Goal: Information Seeking & Learning: Learn about a topic

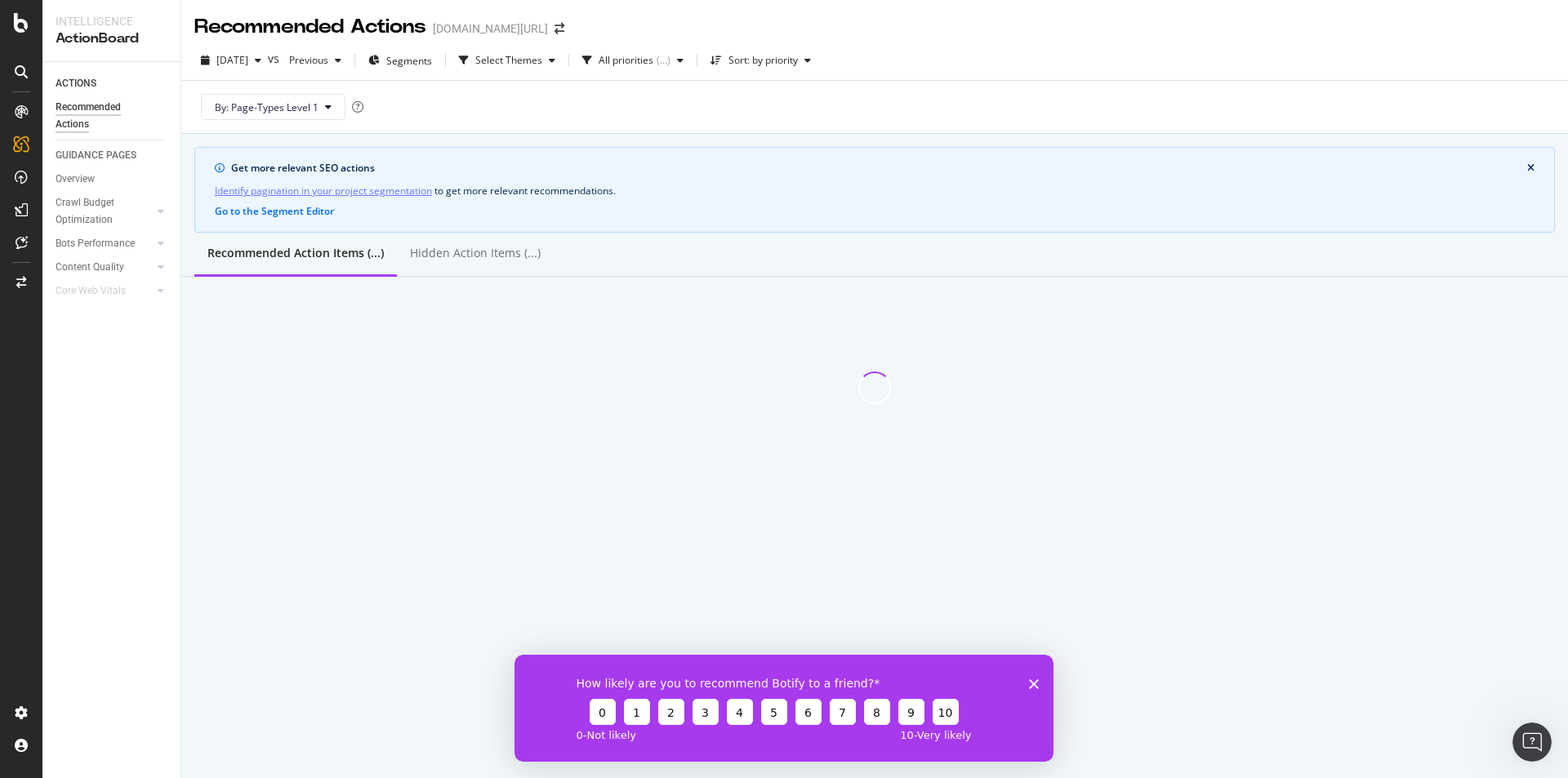
click at [1034, 683] on polygon "Close survey" at bounding box center [1034, 684] width 10 height 10
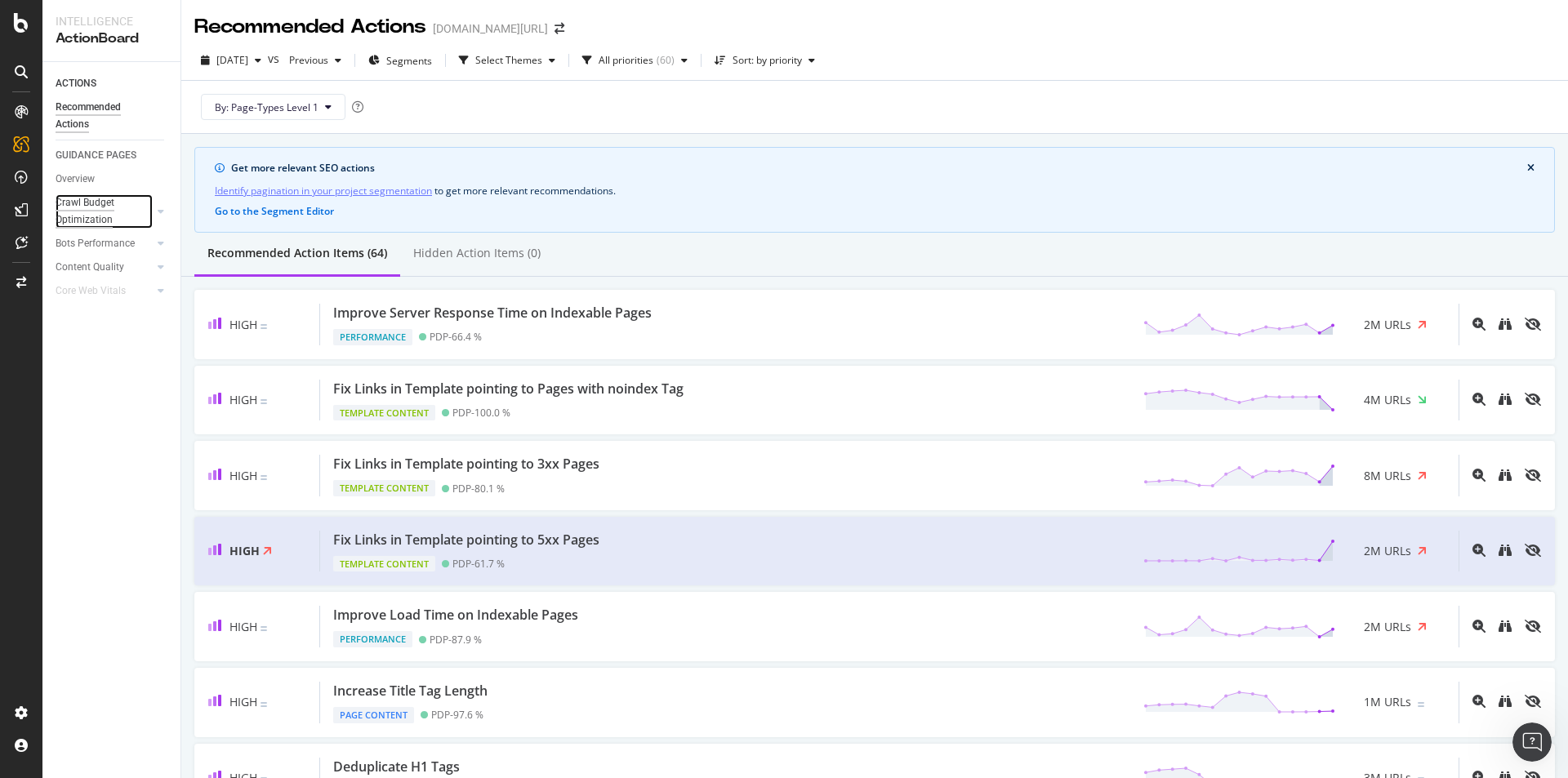
click at [92, 201] on div "Crawl Budget Optimization" at bounding box center [98, 212] width 86 height 34
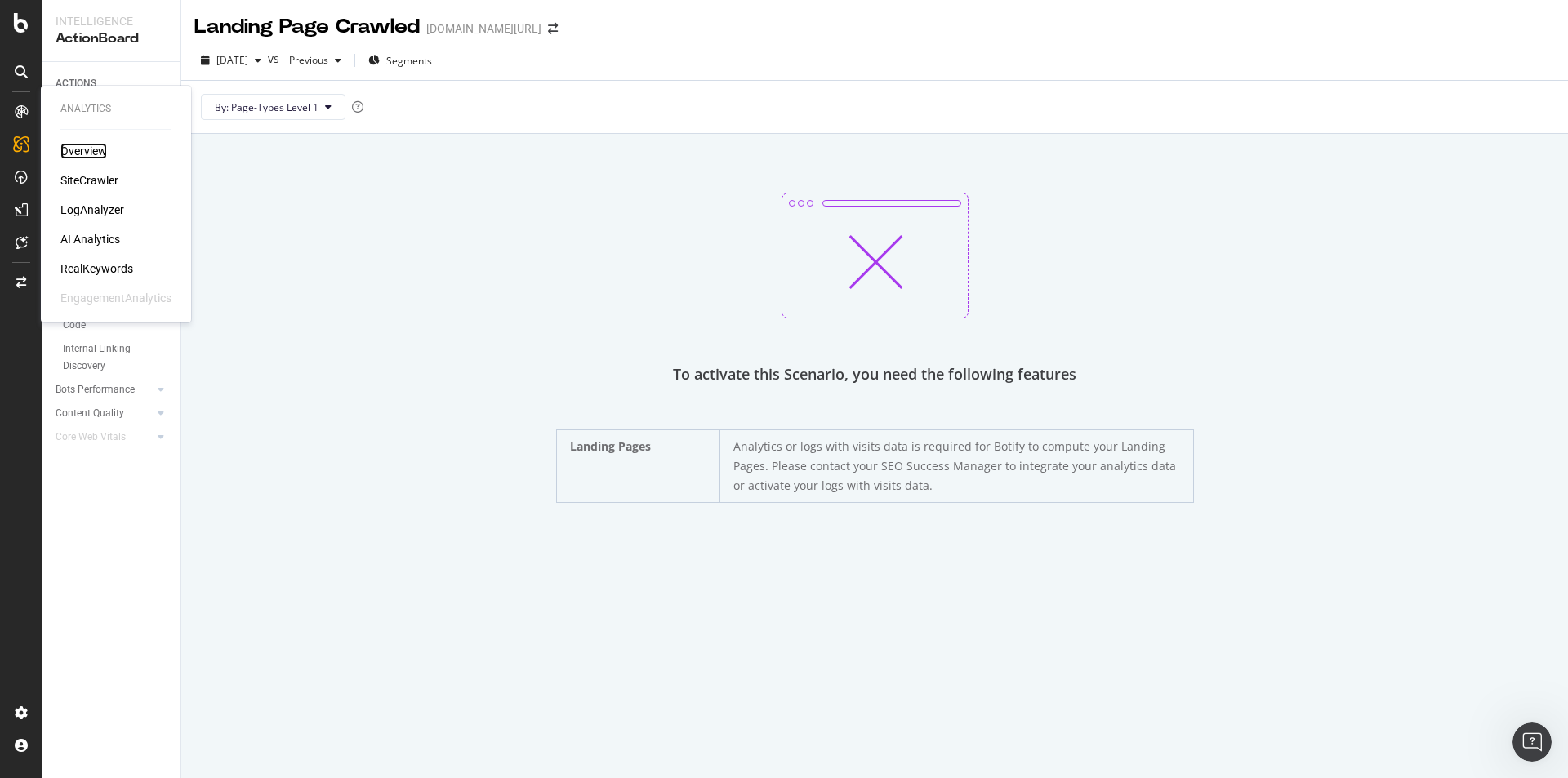
click at [82, 151] on div "Overview" at bounding box center [84, 151] width 47 height 16
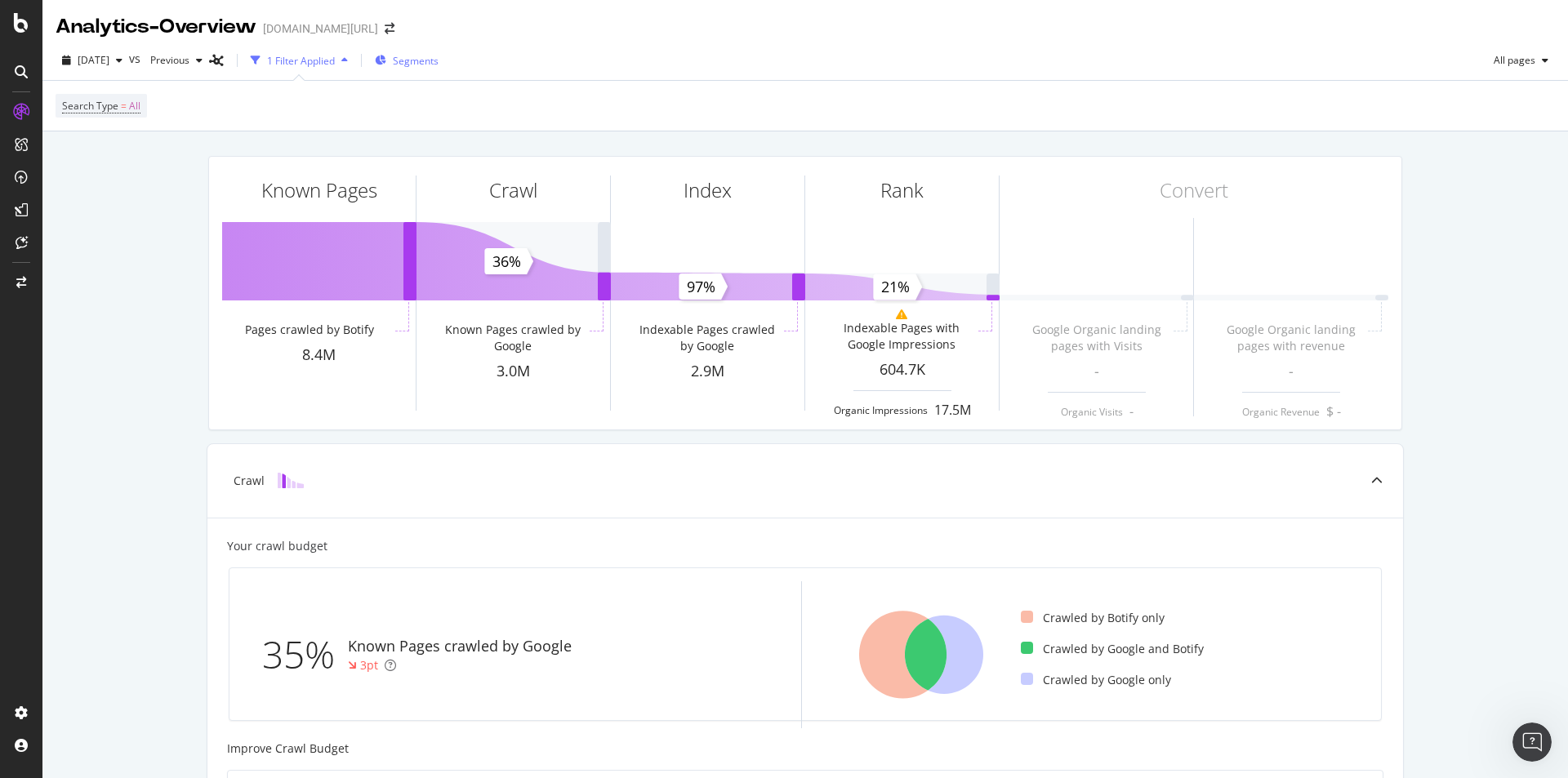
click at [437, 65] on span "Segments" at bounding box center [416, 61] width 46 height 14
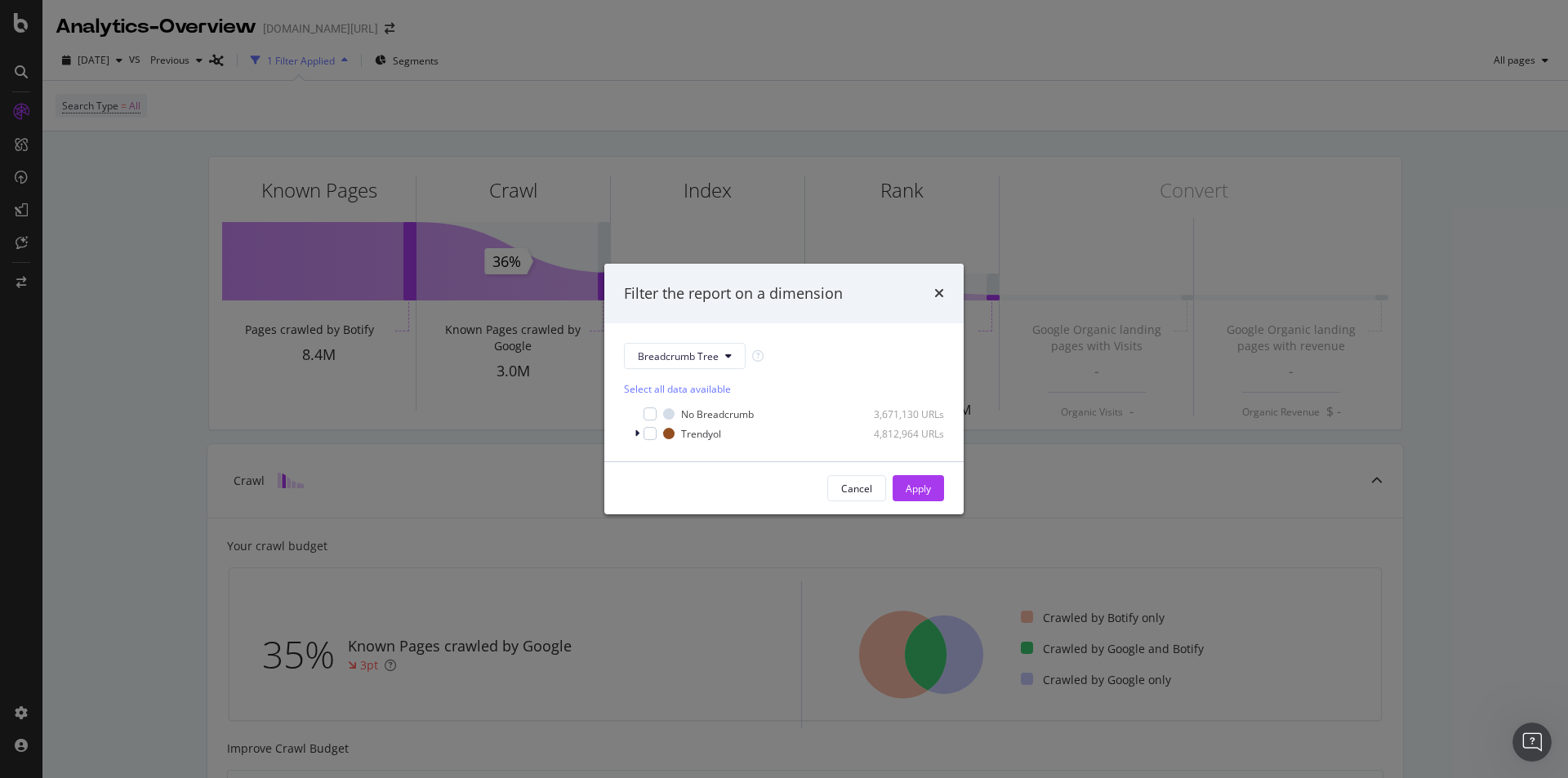
click at [946, 295] on div "Filter the report on a dimension" at bounding box center [784, 294] width 359 height 61
click at [938, 298] on icon "times" at bounding box center [939, 293] width 10 height 13
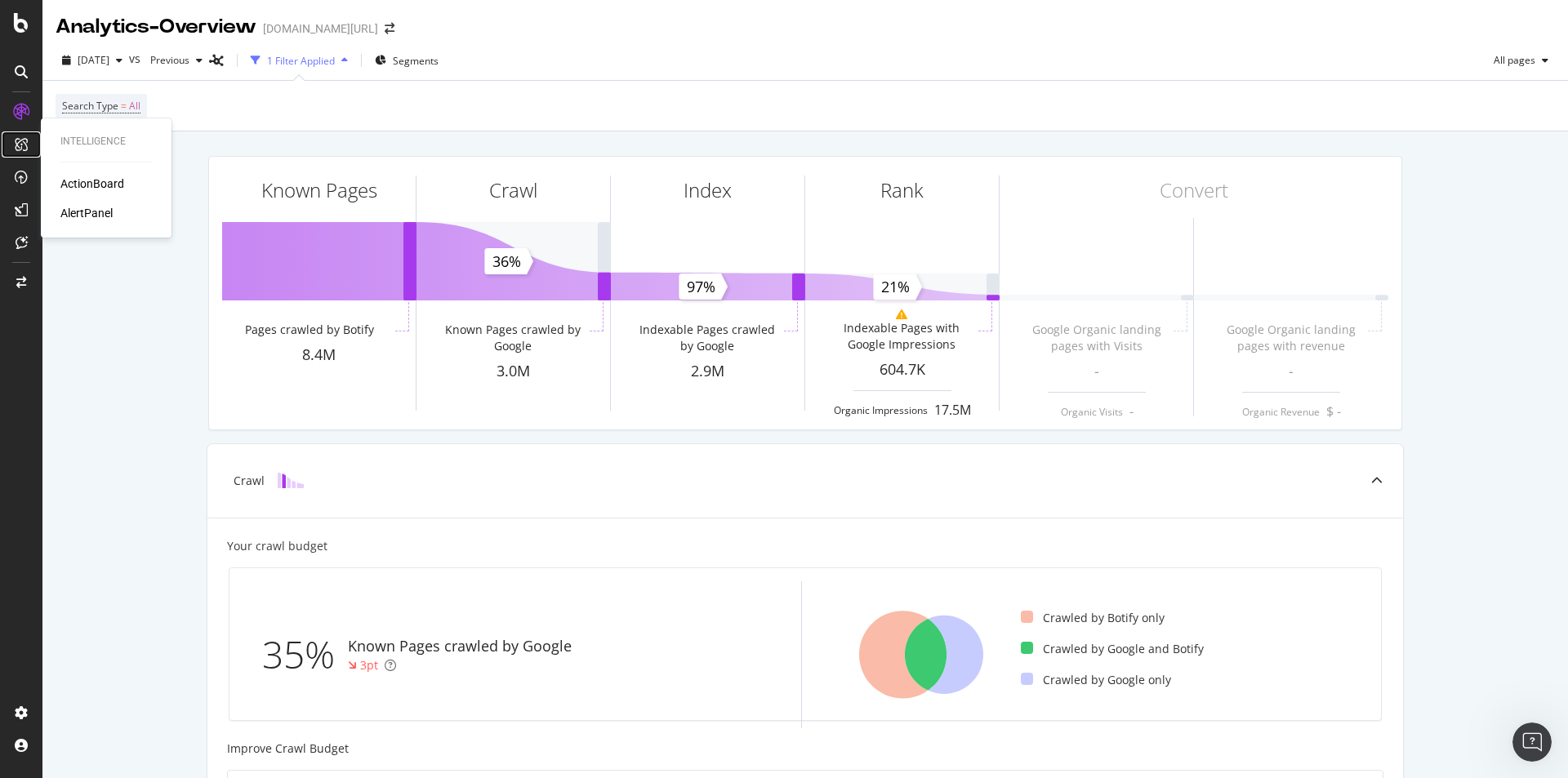
click at [18, 153] on div at bounding box center [21, 144] width 26 height 26
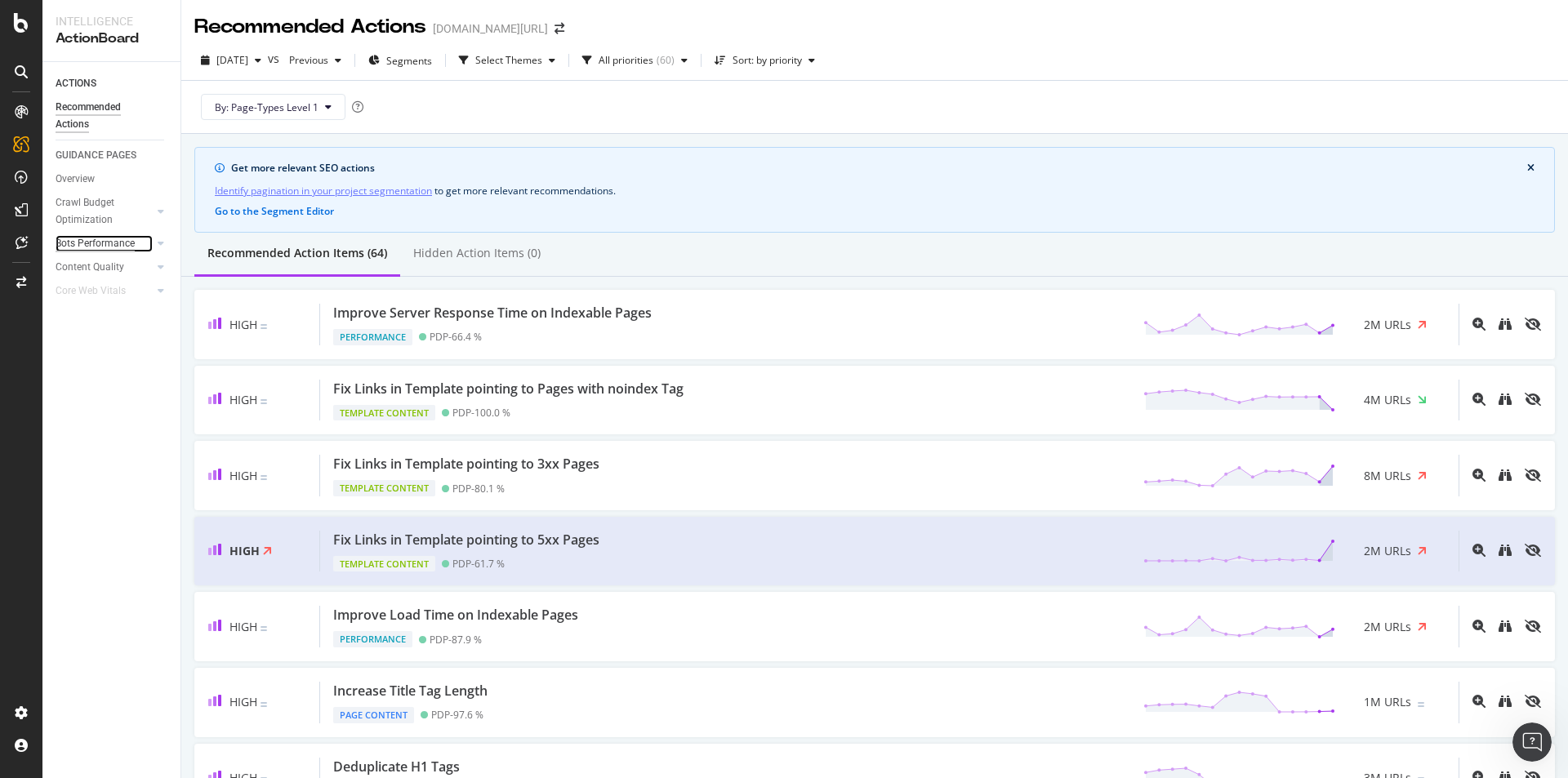
click at [125, 242] on div "Bots Performance" at bounding box center [95, 243] width 80 height 17
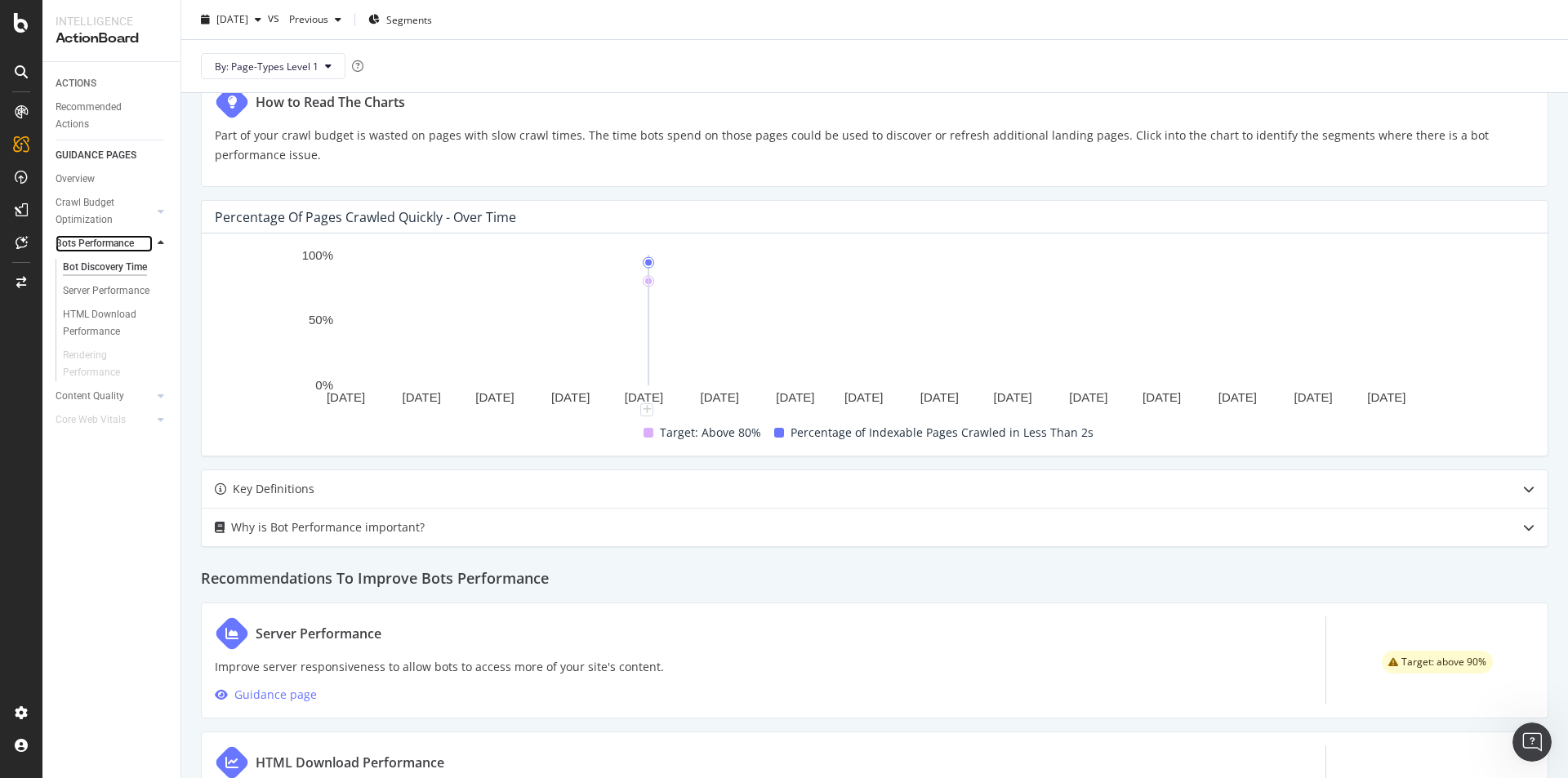
scroll to position [326, 0]
